Goal: Task Accomplishment & Management: Manage account settings

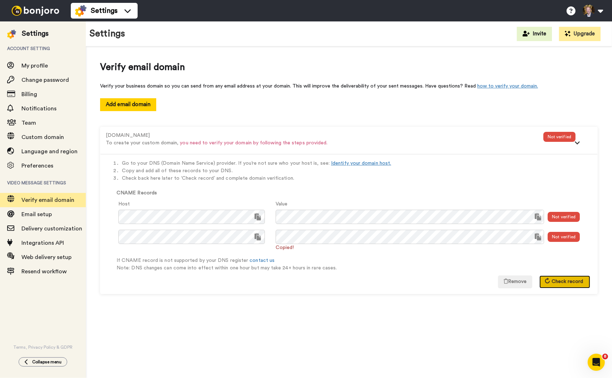
click at [560, 281] on span "Check record" at bounding box center [566, 281] width 31 height 5
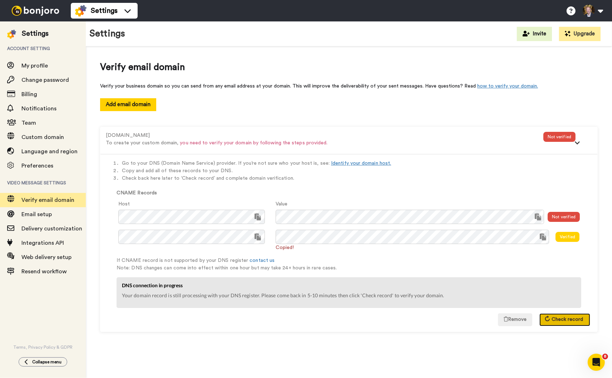
click at [563, 319] on span "Check record" at bounding box center [566, 319] width 31 height 5
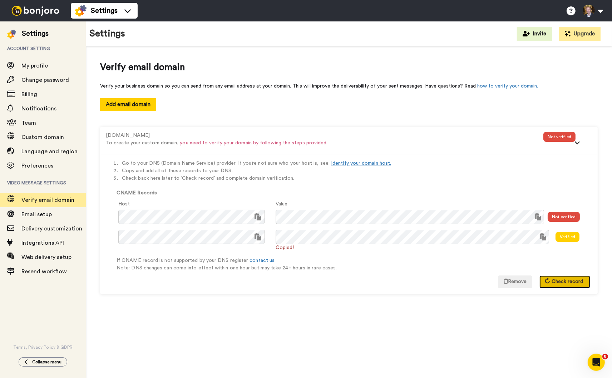
click at [560, 281] on span "Check record" at bounding box center [566, 281] width 31 height 5
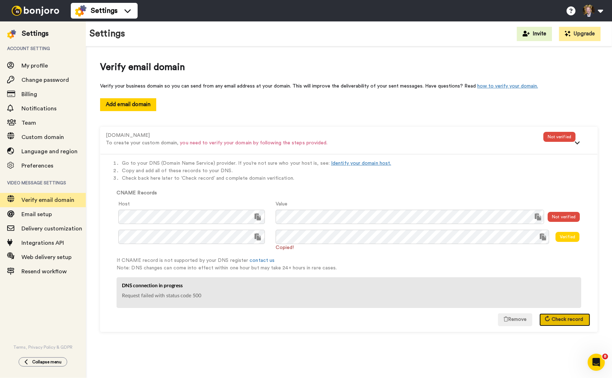
click at [562, 320] on span "Check record" at bounding box center [566, 319] width 31 height 5
click at [564, 322] on button "Check record" at bounding box center [564, 319] width 51 height 13
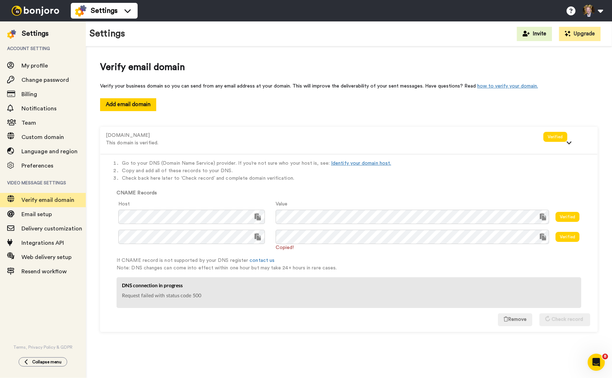
click at [385, 111] on div "Add email domain" at bounding box center [349, 104] width 498 height 13
click at [38, 213] on span "Email setup" at bounding box center [36, 215] width 30 height 6
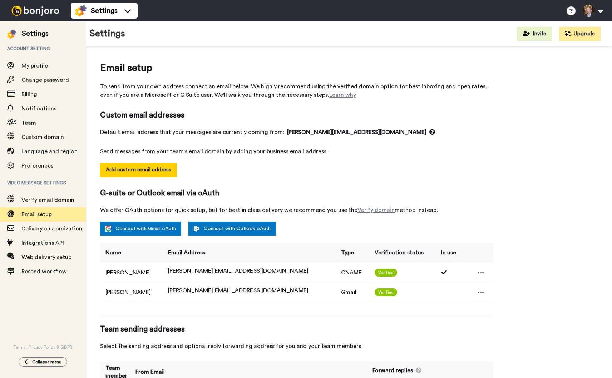
select select "143395"
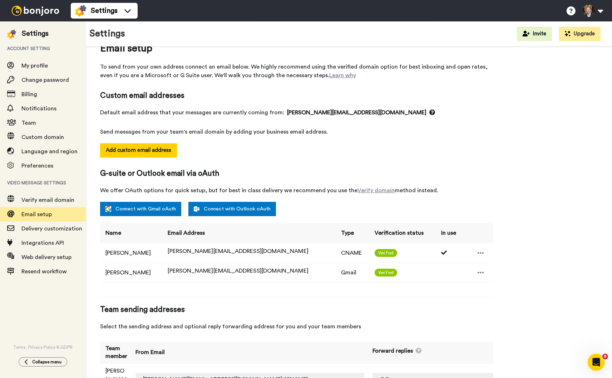
scroll to position [39, 0]
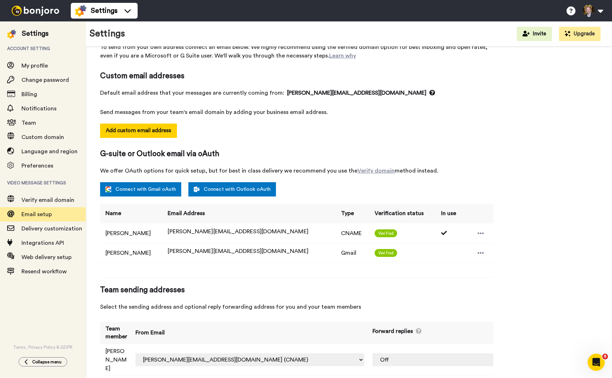
click at [260, 285] on span "Team sending addresses" at bounding box center [296, 290] width 393 height 11
click at [300, 353] on select "paul.nelson@inbound.bonjoromail.com (Default) paul@here4nowband.com (Gmail) pau…" at bounding box center [249, 359] width 229 height 13
click at [459, 353] on select "Off paul@here4nowband.com (Gmail) paul@here4nowband.com (CNAME)" at bounding box center [464, 359] width 184 height 13
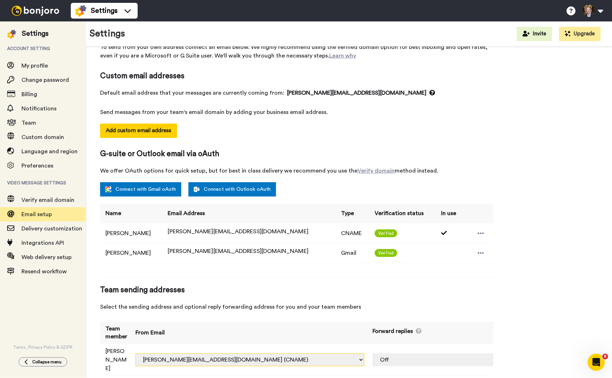
click at [301, 353] on select "paul.nelson@inbound.bonjoromail.com (Default) paul@here4nowband.com (Gmail) pau…" at bounding box center [249, 359] width 229 height 13
click at [154, 130] on button "Add custom email address" at bounding box center [138, 131] width 77 height 14
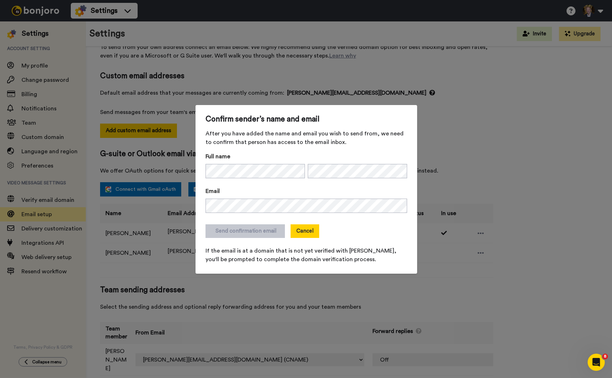
click at [302, 229] on button "Cancel" at bounding box center [305, 231] width 29 height 14
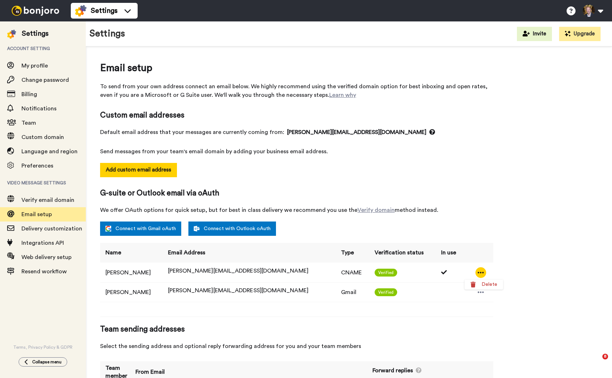
select select "143396"
click at [558, 155] on div "Email setup To send from your own address connect an email below. We highly rec…" at bounding box center [349, 242] width 498 height 362
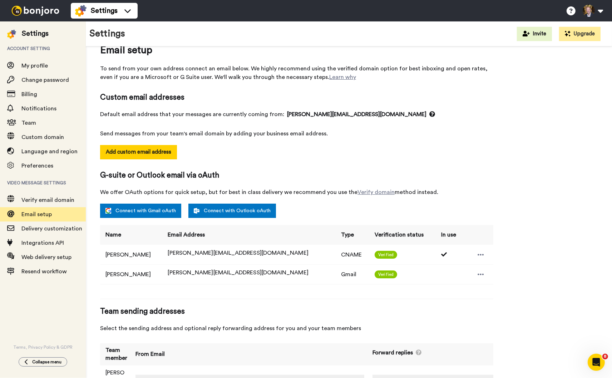
scroll to position [39, 0]
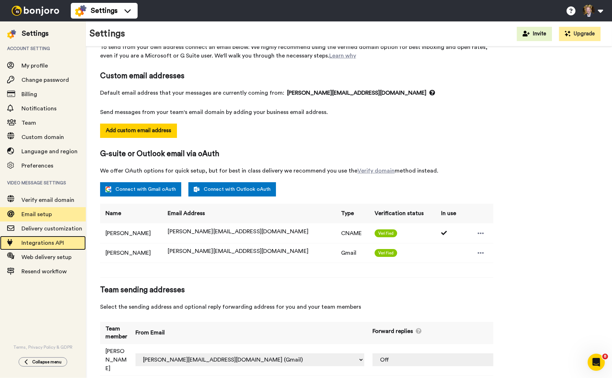
click at [40, 241] on span "Integrations API" at bounding box center [42, 243] width 43 height 6
